Goal: Task Accomplishment & Management: Complete application form

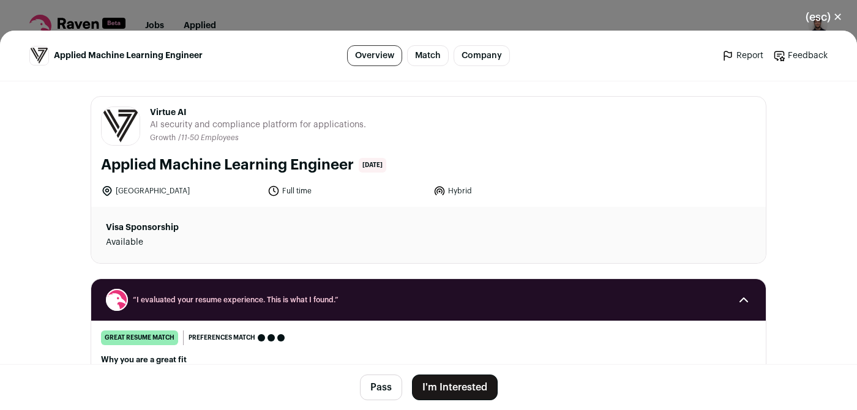
scroll to position [4310, 0]
click at [453, 385] on button "I'm Interested" at bounding box center [455, 387] width 86 height 26
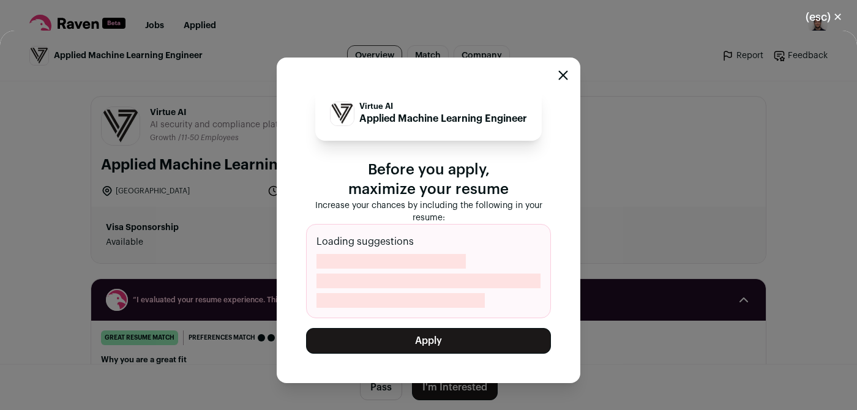
click at [816, 15] on button "(esc) ✕" at bounding box center [824, 17] width 66 height 27
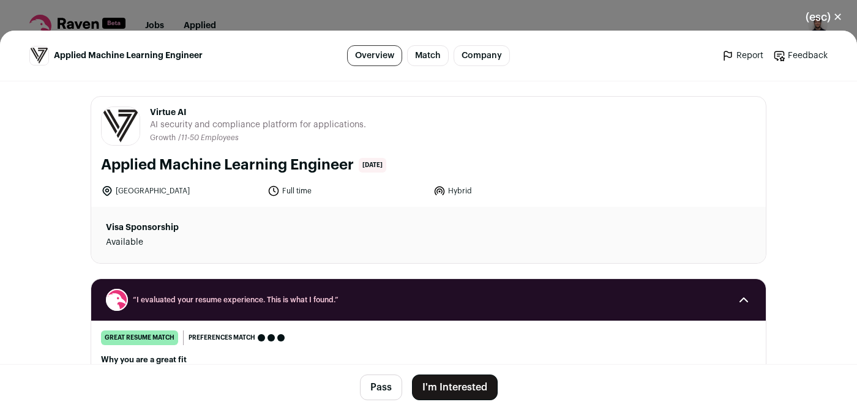
click at [828, 16] on button "(esc) ✕" at bounding box center [824, 17] width 66 height 27
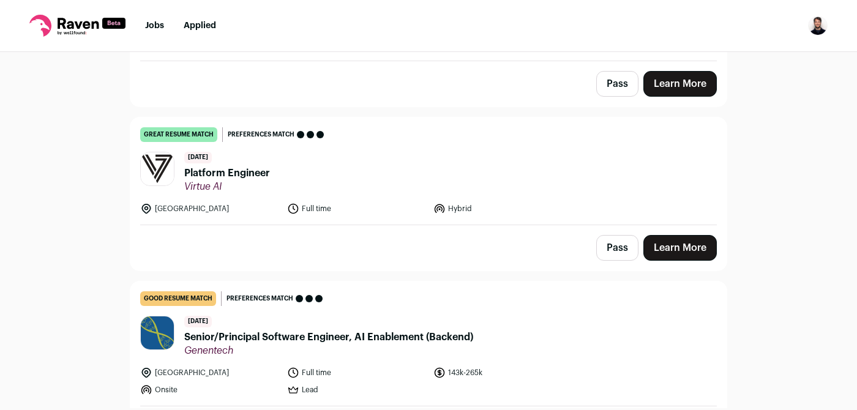
scroll to position [4685, 0]
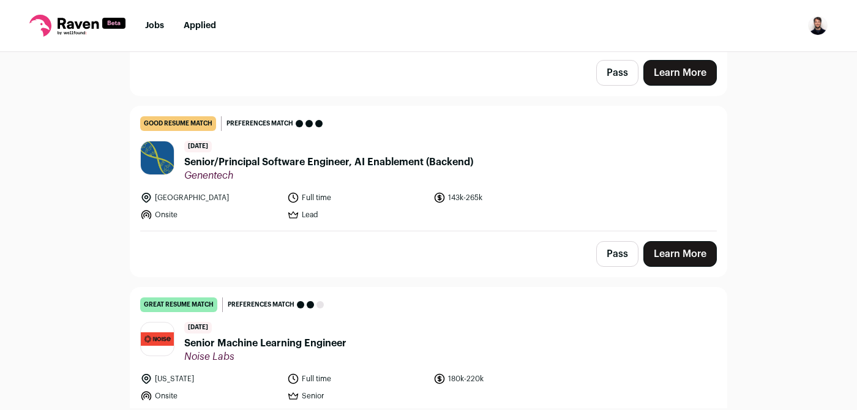
click at [369, 155] on span "Senior/Principal Software Engineer, AI Enablement (Backend)" at bounding box center [328, 162] width 289 height 15
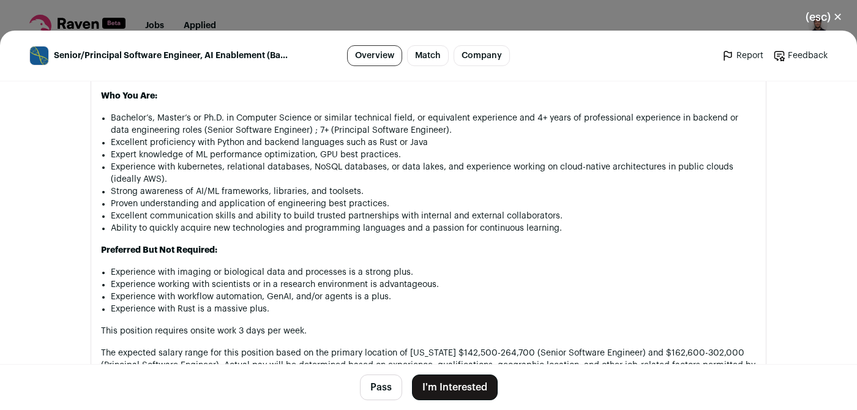
scroll to position [1204, 0]
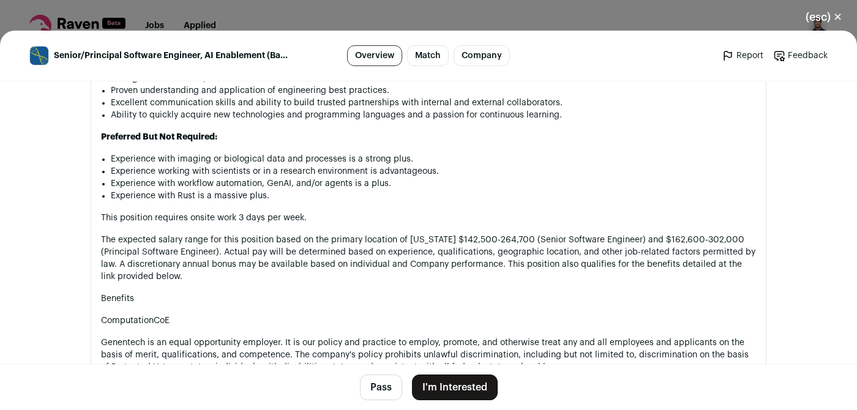
click at [461, 385] on button "I'm Interested" at bounding box center [455, 387] width 86 height 26
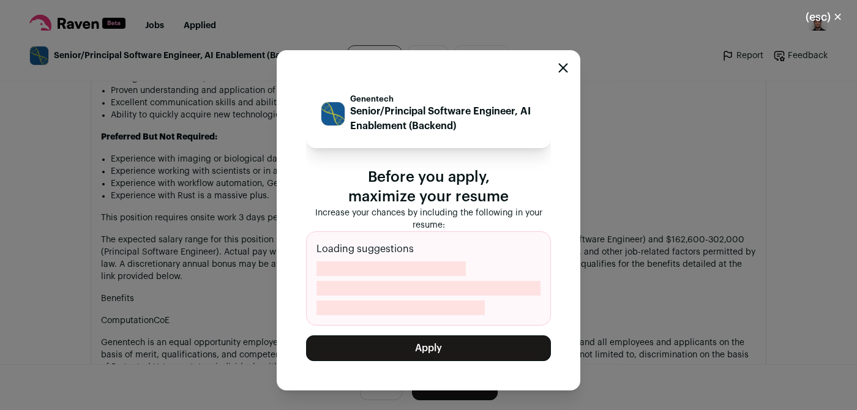
click at [440, 352] on button "Apply" at bounding box center [428, 348] width 245 height 26
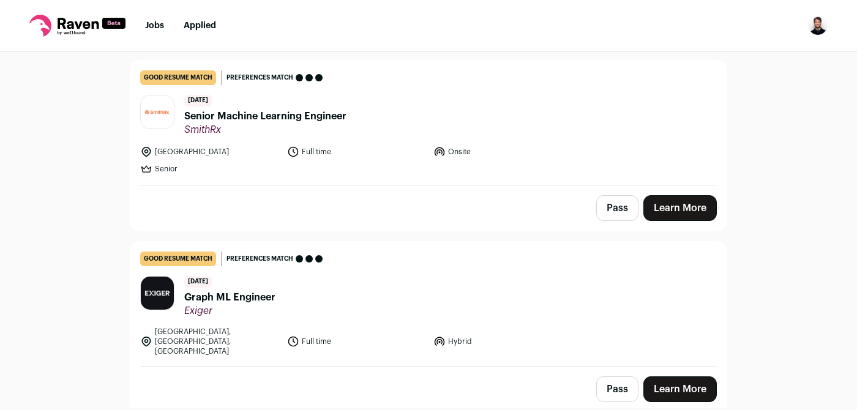
scroll to position [6304, 0]
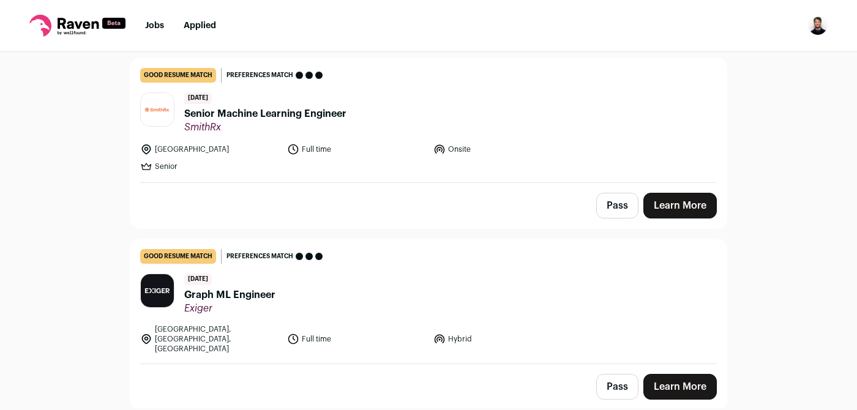
click at [198, 288] on span "Graph ML Engineer" at bounding box center [229, 295] width 91 height 15
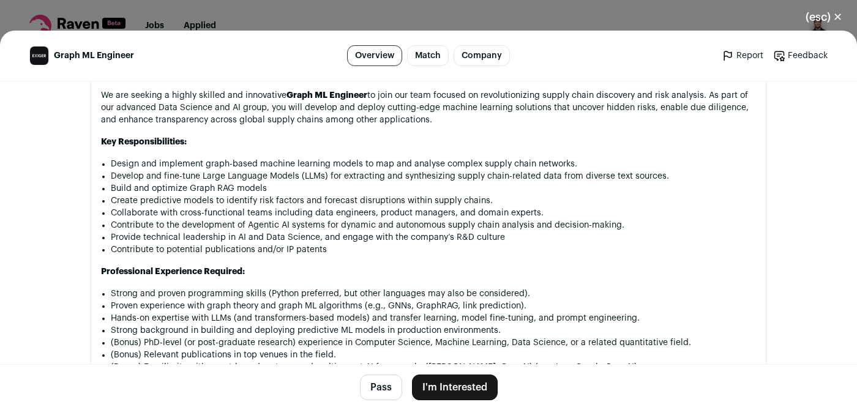
scroll to position [585, 0]
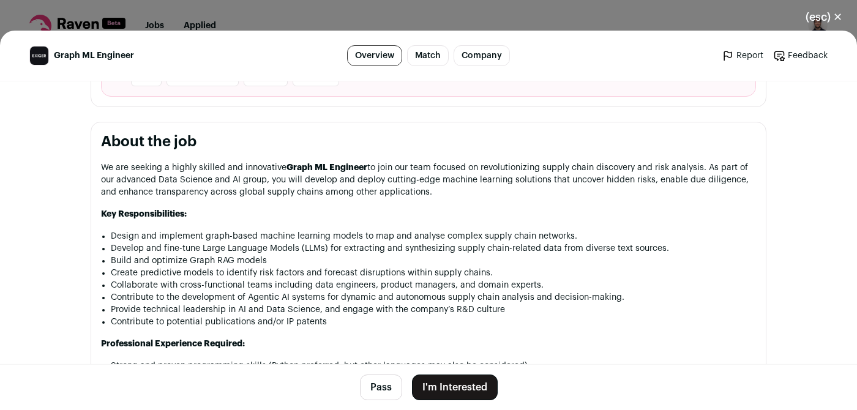
click at [840, 10] on button "(esc) ✕" at bounding box center [824, 17] width 66 height 27
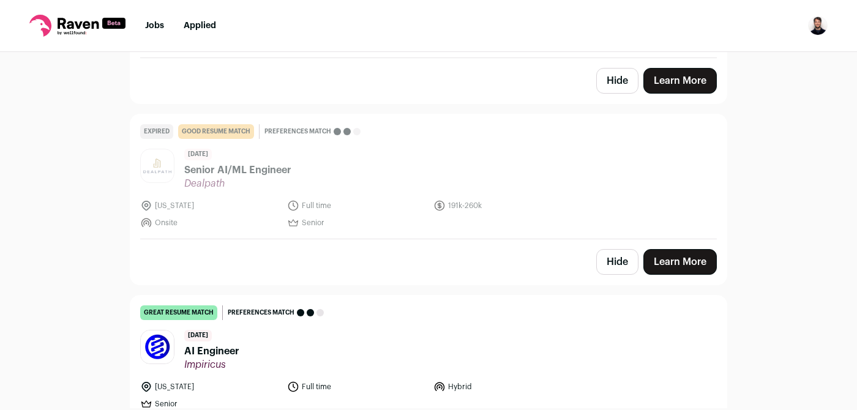
scroll to position [7748, 0]
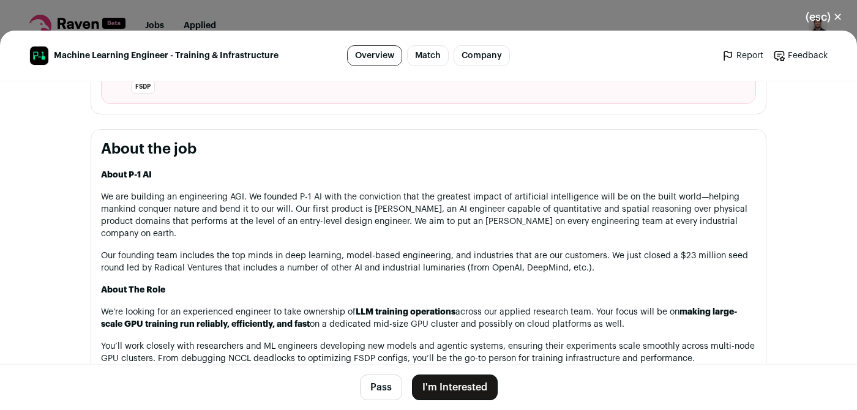
scroll to position [476, 0]
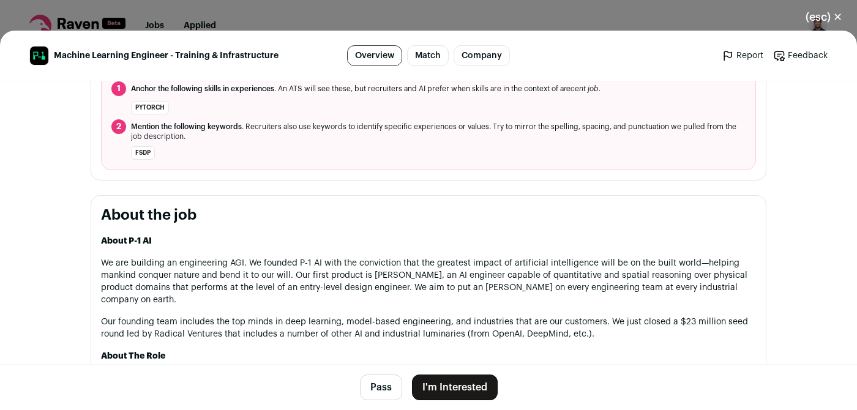
click at [838, 15] on button "(esc) ✕" at bounding box center [824, 17] width 66 height 27
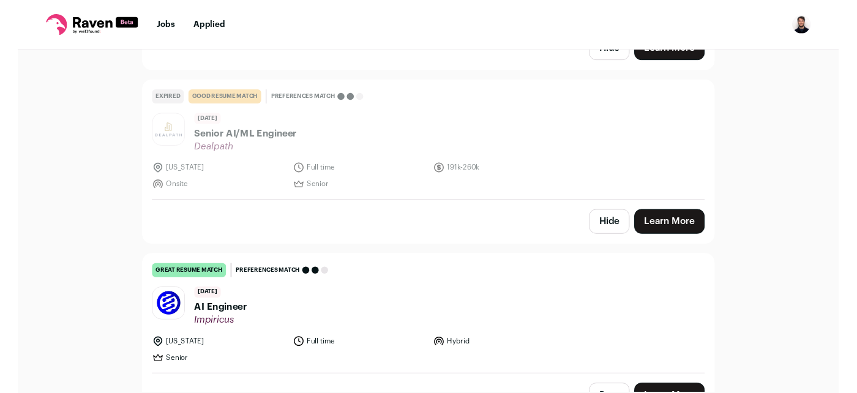
scroll to position [7748, 0]
